Goal: Information Seeking & Learning: Learn about a topic

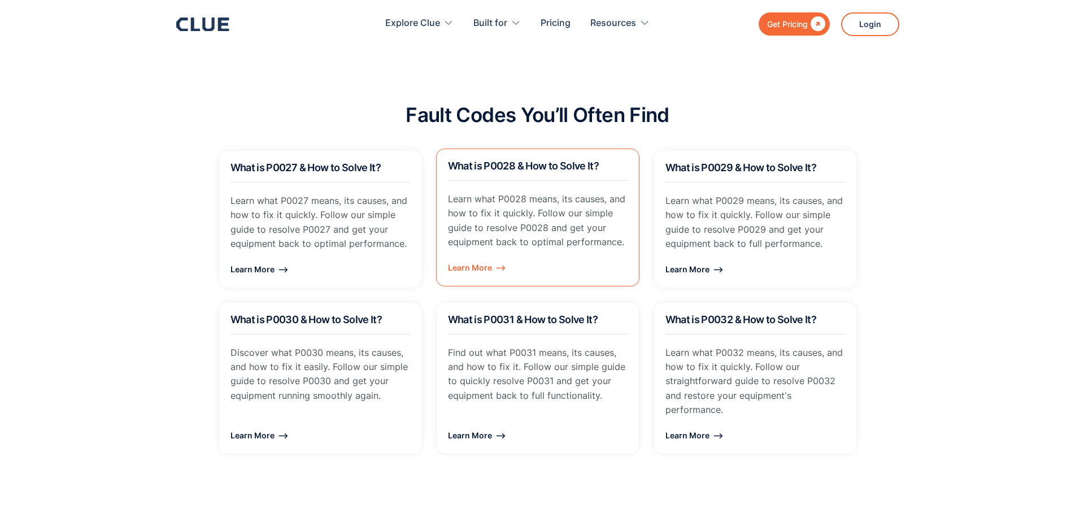
scroll to position [791, 0]
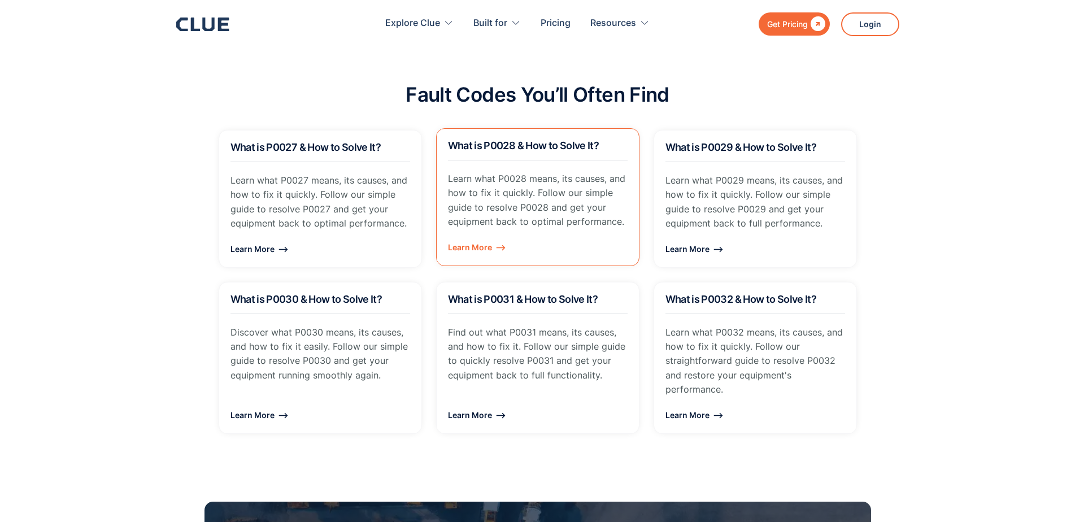
click at [478, 248] on div "Learn More ⟶" at bounding box center [538, 247] width 180 height 14
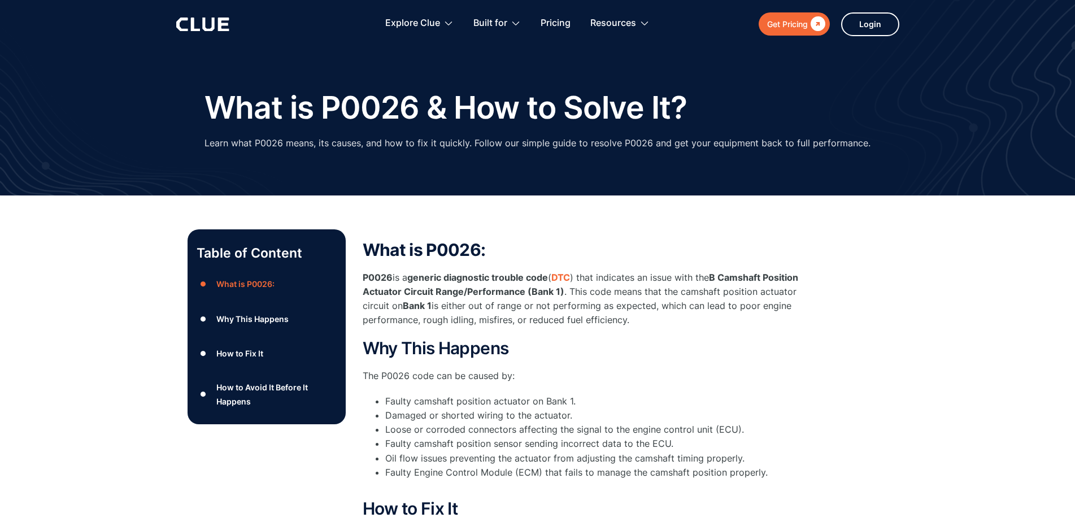
click at [273, 320] on div "Why This Happens" at bounding box center [252, 319] width 72 height 14
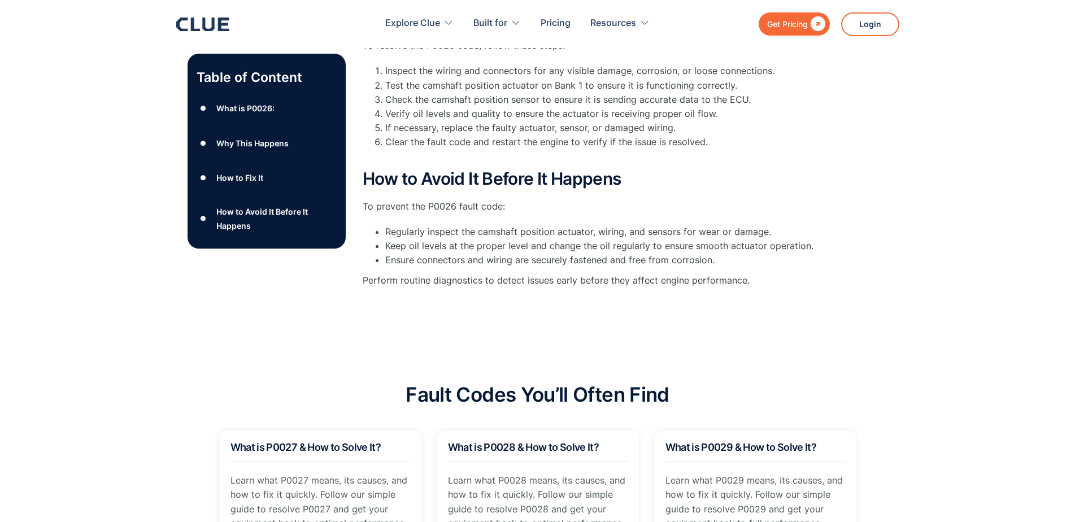
scroll to position [409, 0]
